Goal: Task Accomplishment & Management: Manage account settings

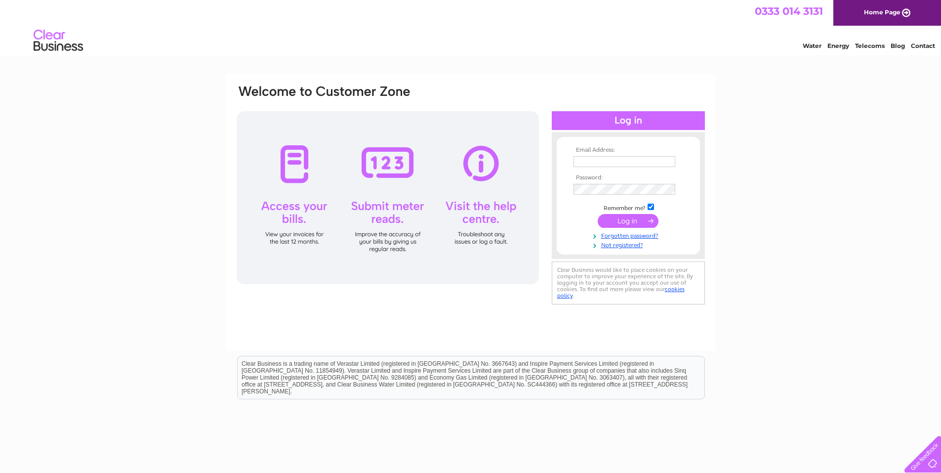
type input "operations@professionalenergy.co.uk"
click at [627, 224] on input "submit" at bounding box center [628, 221] width 61 height 14
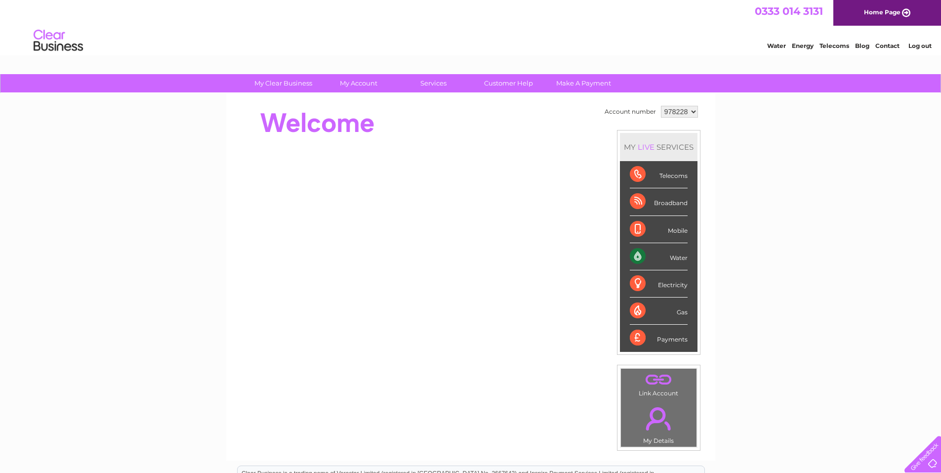
click at [668, 110] on select "978228" at bounding box center [679, 112] width 37 height 12
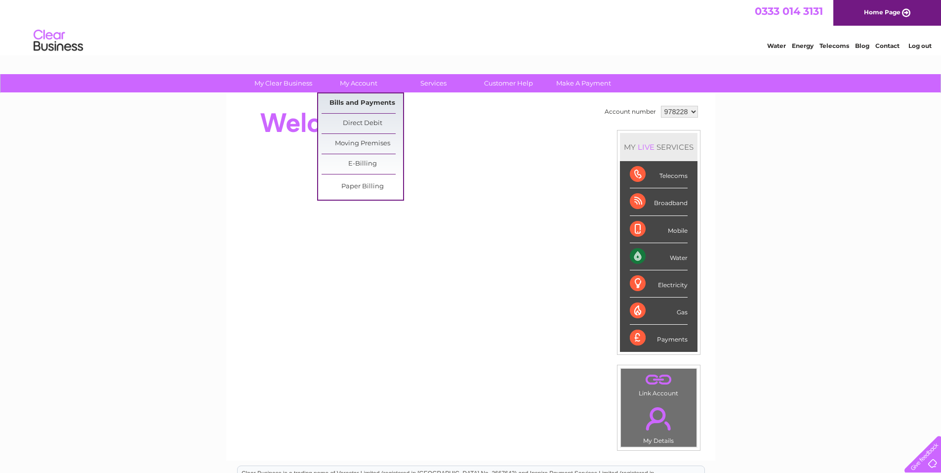
click at [365, 98] on link "Bills and Payments" at bounding box center [363, 103] width 82 height 20
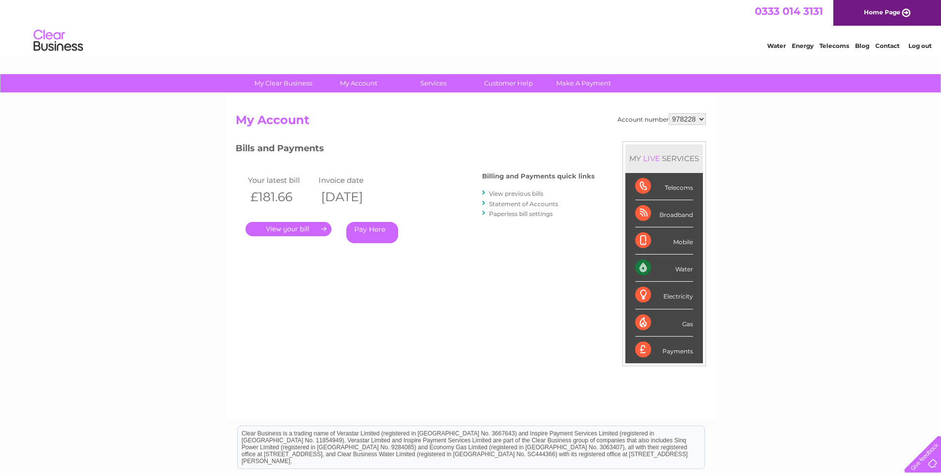
click at [315, 226] on link "." at bounding box center [289, 229] width 86 height 14
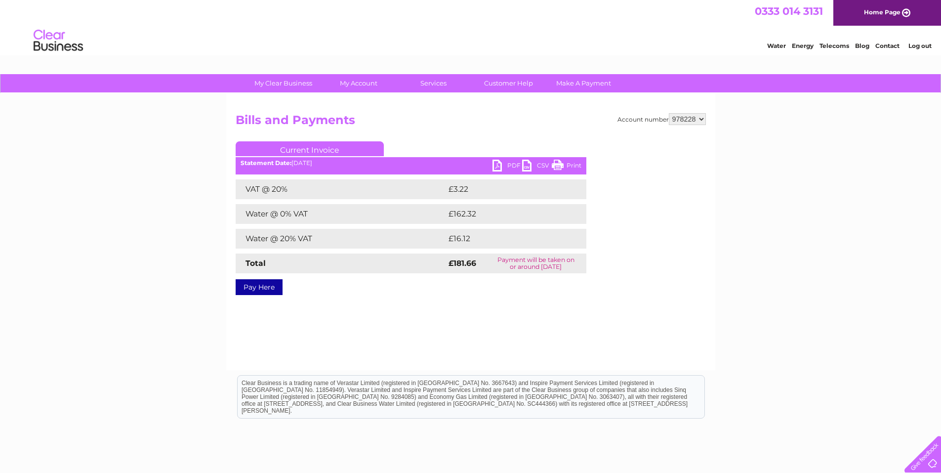
click at [504, 164] on link "PDF" at bounding box center [508, 167] width 30 height 14
